Goal: Information Seeking & Learning: Learn about a topic

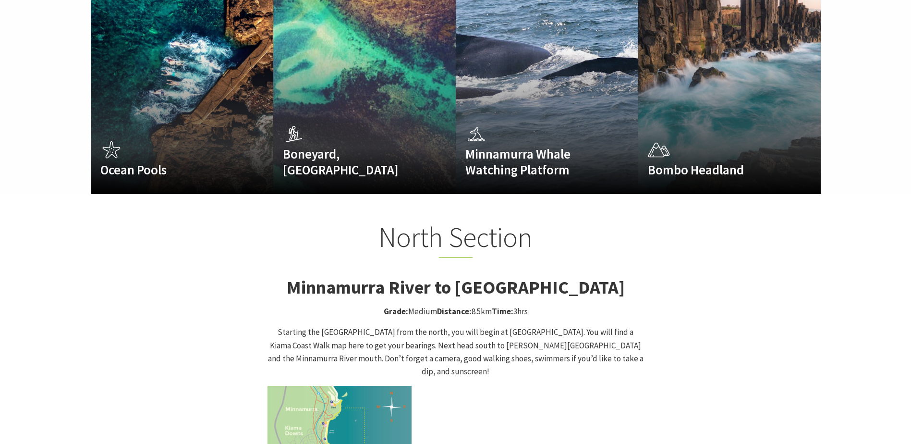
scroll to position [912, 0]
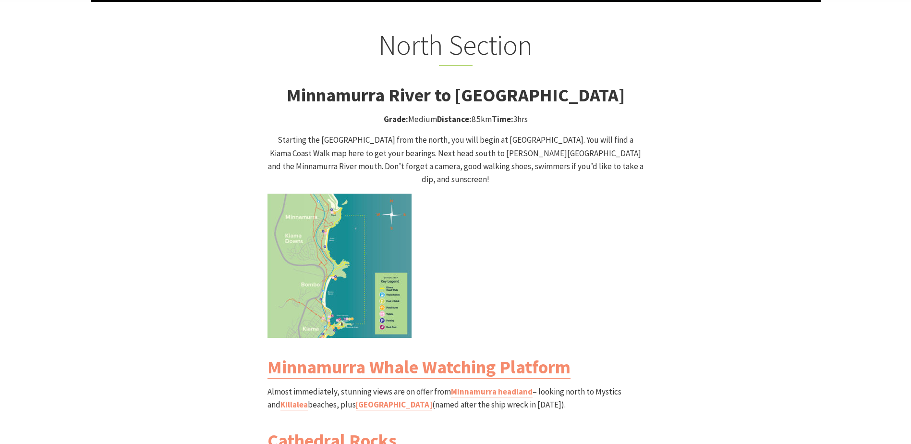
click at [328, 211] on img at bounding box center [339, 265] width 144 height 144
drag, startPoint x: 470, startPoint y: 104, endPoint x: 486, endPoint y: 102, distance: 15.5
click at [486, 113] on p "Grade: Medium Distance: 8.5km Time: 3hrs" at bounding box center [455, 119] width 376 height 13
click at [483, 113] on p "Grade: Medium Distance: 8.5km Time: 3hrs" at bounding box center [455, 119] width 376 height 13
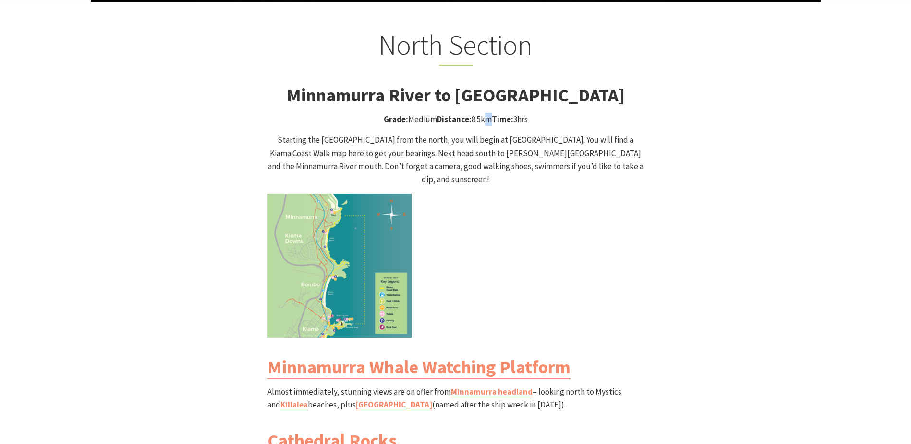
click at [482, 113] on p "Grade: Medium Distance: 8.5km Time: 3hrs" at bounding box center [455, 119] width 376 height 13
click at [474, 113] on p "Grade: Medium Distance: 8.5km Time: 3hrs" at bounding box center [455, 119] width 376 height 13
drag, startPoint x: 470, startPoint y: 103, endPoint x: 483, endPoint y: 101, distance: 13.6
click at [483, 113] on p "Grade: Medium Distance: 8.5km Time: 3hrs" at bounding box center [455, 119] width 376 height 13
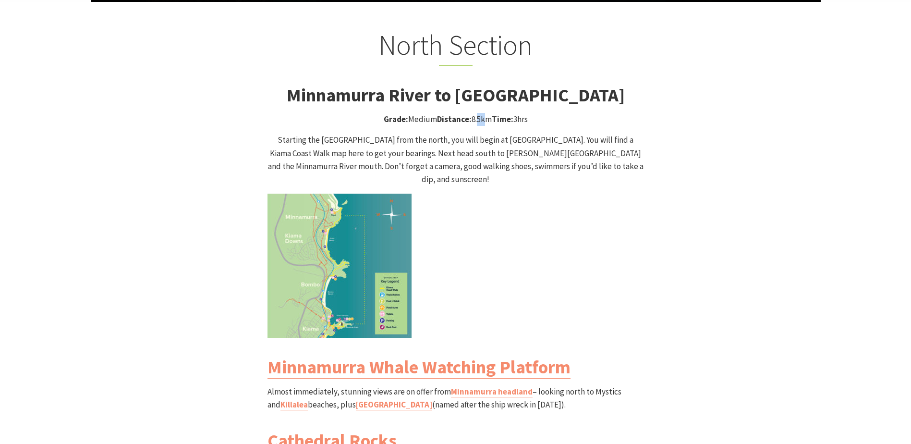
drag, startPoint x: 473, startPoint y: 102, endPoint x: 482, endPoint y: 102, distance: 8.6
click at [482, 113] on p "Grade: Medium Distance: 8.5km Time: 3hrs" at bounding box center [455, 119] width 376 height 13
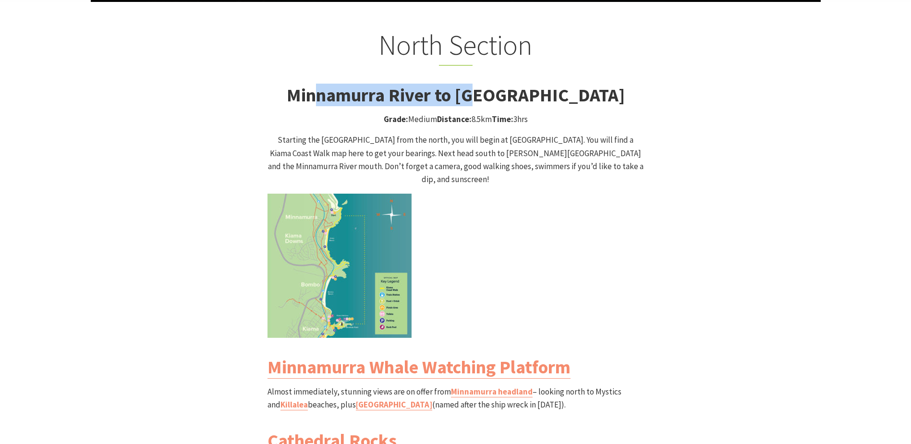
drag, startPoint x: 309, startPoint y: 75, endPoint x: 472, endPoint y: 75, distance: 163.2
click at [472, 84] on strong "Minnamurra River to [GEOGRAPHIC_DATA]" at bounding box center [456, 95] width 338 height 23
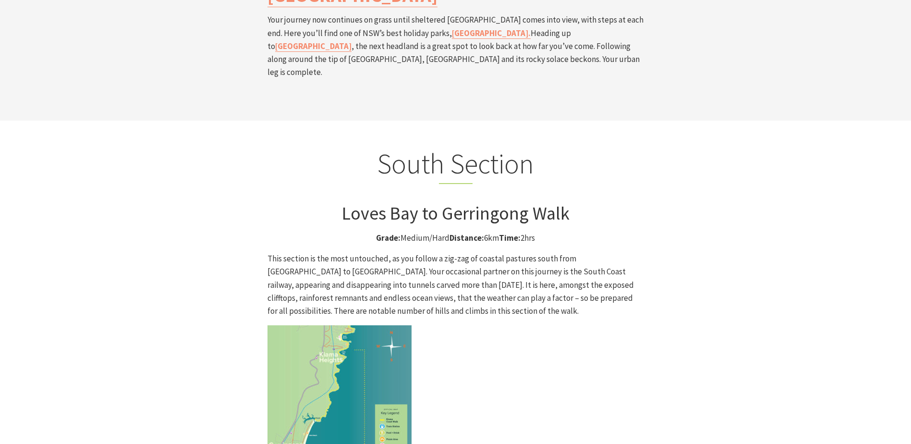
scroll to position [2496, 0]
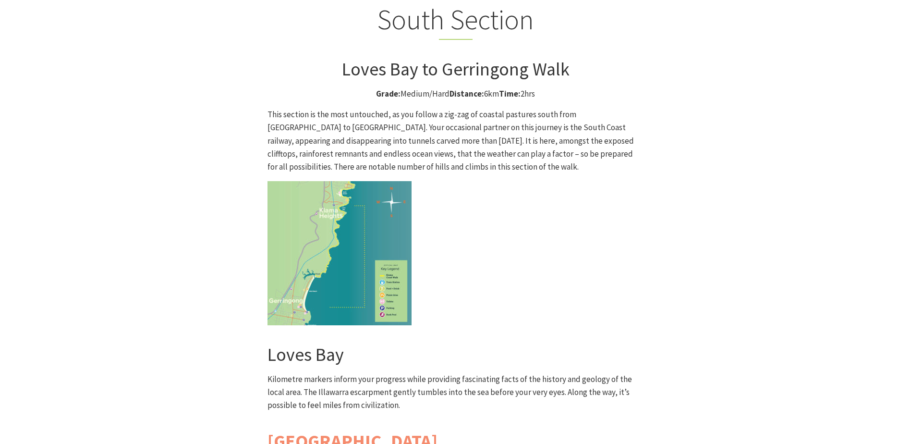
click at [333, 209] on img at bounding box center [339, 253] width 144 height 144
